Goal: Download file/media

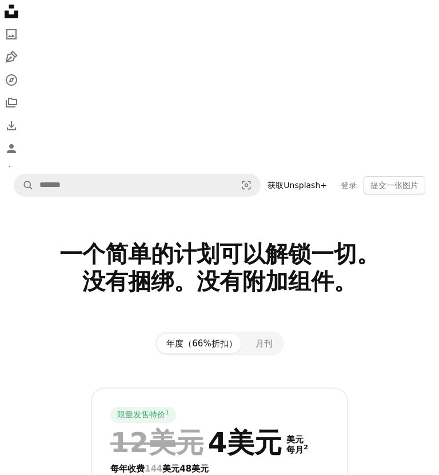
scroll to position [21, 0]
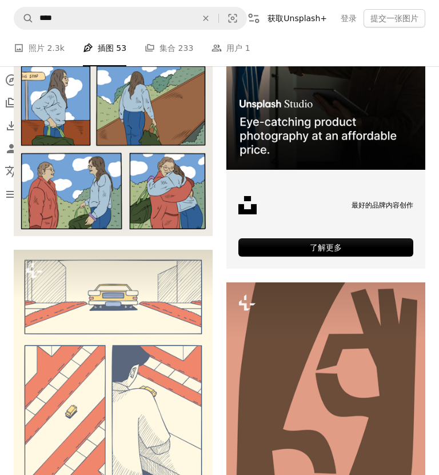
scroll to position [519, 0]
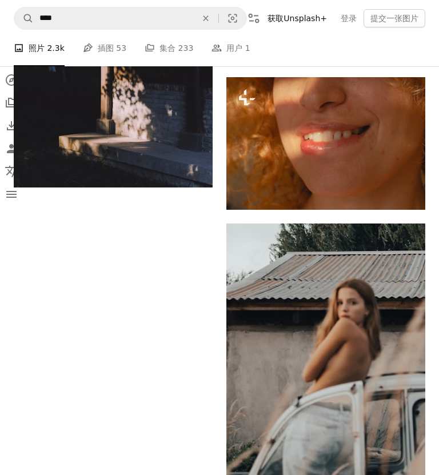
scroll to position [2178, 0]
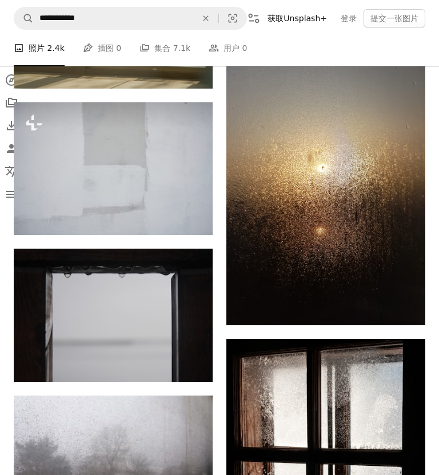
scroll to position [2212, 0]
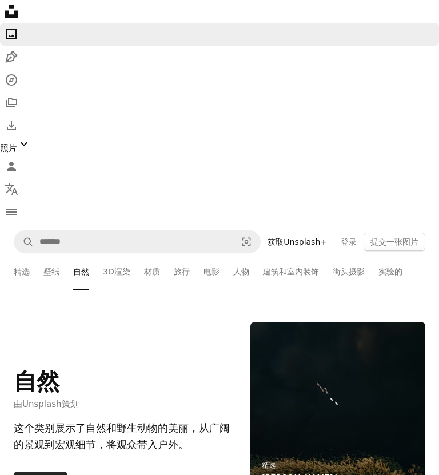
click at [246, 270] on link "人物" at bounding box center [241, 271] width 16 height 37
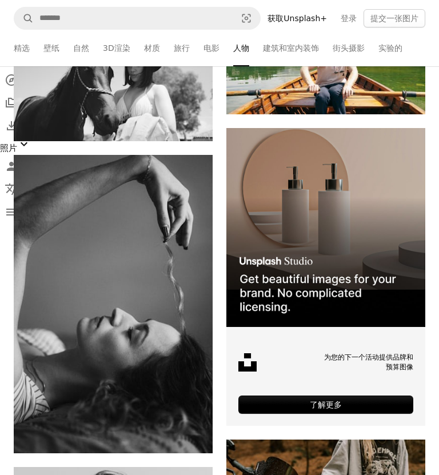
scroll to position [4663, 0]
click at [359, 50] on link "街头摄影" at bounding box center [348, 48] width 32 height 37
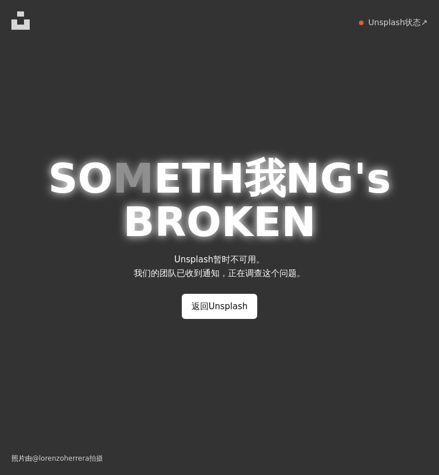
click at [242, 319] on link "返回Unsplash" at bounding box center [220, 306] width 76 height 25
